Goal: Register for event/course

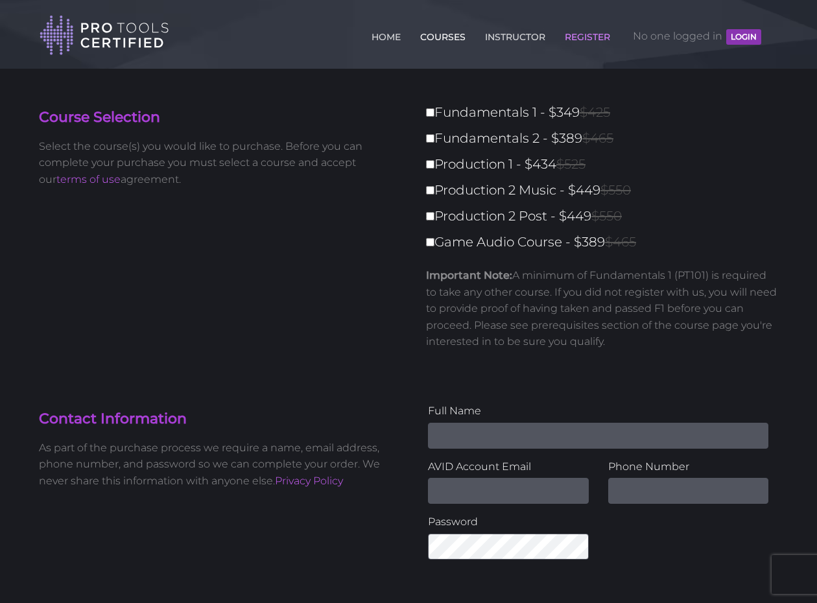
click at [437, 36] on link "COURSES" at bounding box center [443, 34] width 52 height 21
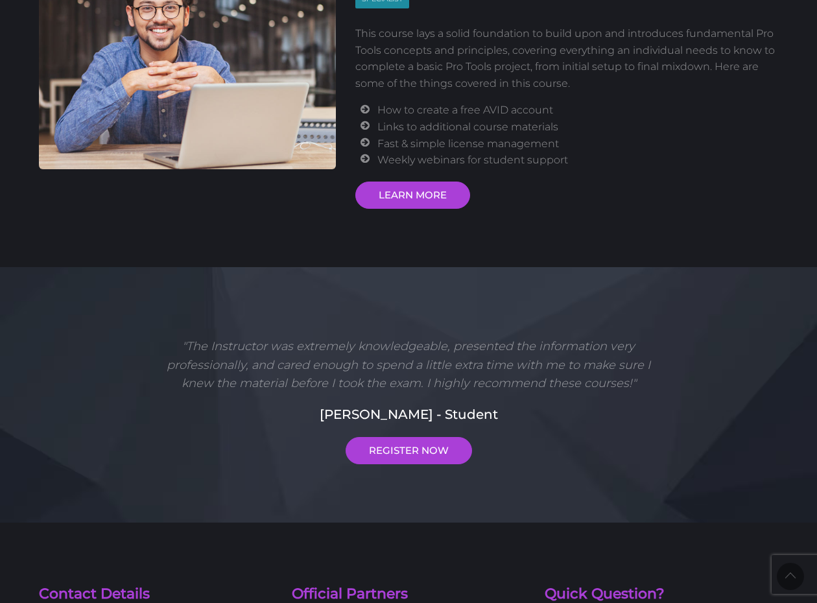
scroll to position [232, 0]
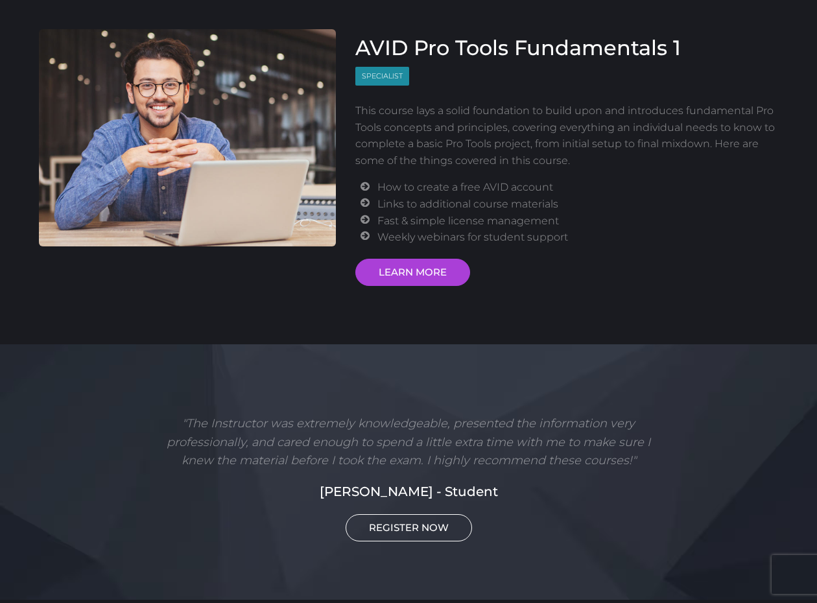
click at [407, 534] on link "REGISTER NOW" at bounding box center [409, 527] width 126 height 27
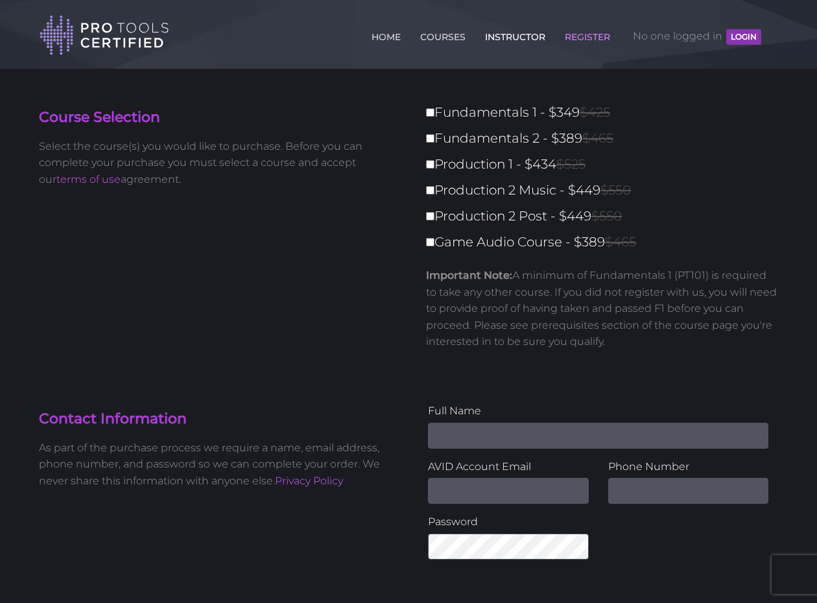
click at [518, 34] on link "INSTRUCTOR" at bounding box center [515, 34] width 67 height 21
